Goal: Navigation & Orientation: Go to known website

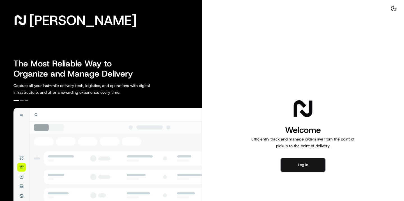
click at [299, 166] on button "Log in" at bounding box center [303, 164] width 45 height 13
